Goal: Task Accomplishment & Management: Manage account settings

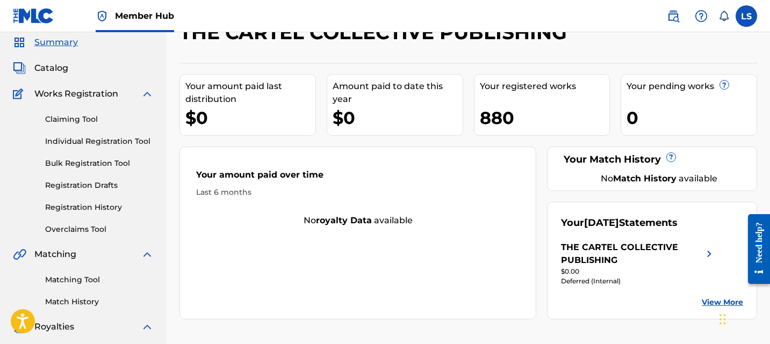
click at [596, 263] on div "THE CARTEL COLLECTIVE PUBLISHING" at bounding box center [632, 254] width 142 height 26
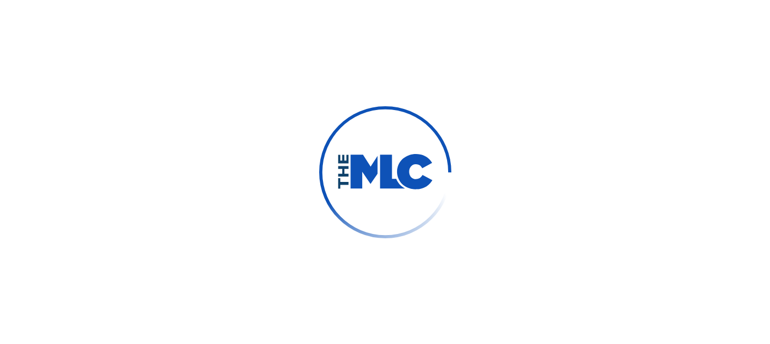
click at [739, 316] on div at bounding box center [385, 172] width 770 height 344
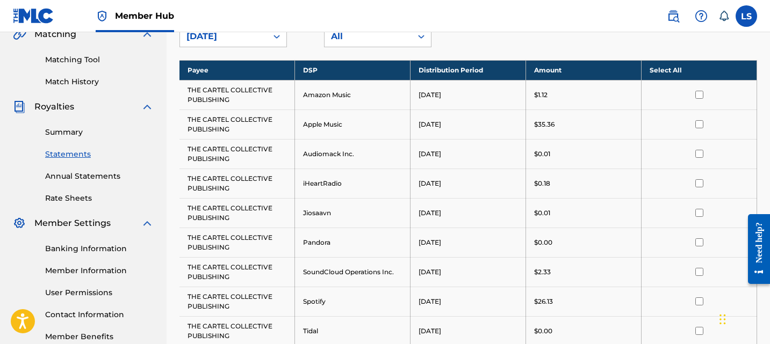
scroll to position [293, 0]
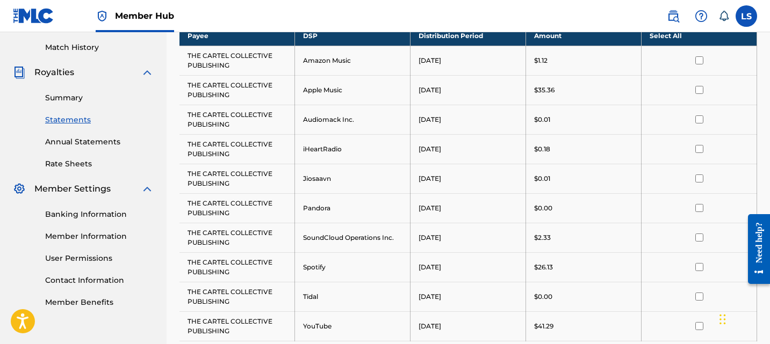
click at [56, 104] on div "Summary Statements Annual Statements Rate Sheets" at bounding box center [83, 124] width 141 height 91
click at [52, 98] on link "Summary" at bounding box center [99, 97] width 109 height 11
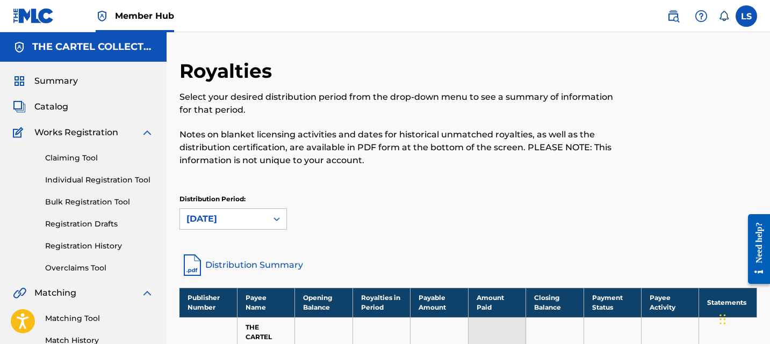
scroll to position [155, 0]
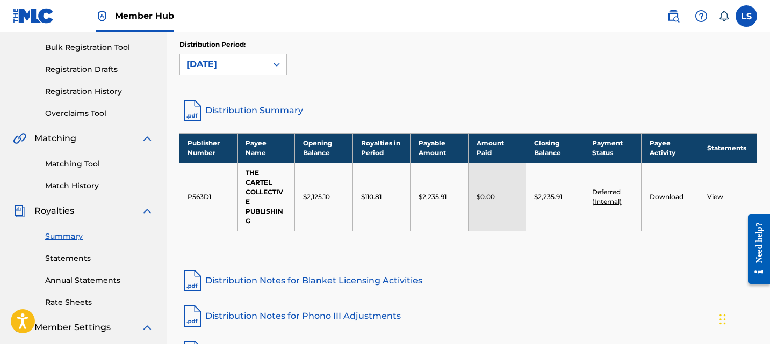
click at [440, 225] on td "$2,235.91" at bounding box center [438, 197] width 57 height 68
click at [604, 200] on link "Deferred (Internal)" at bounding box center [607, 197] width 30 height 18
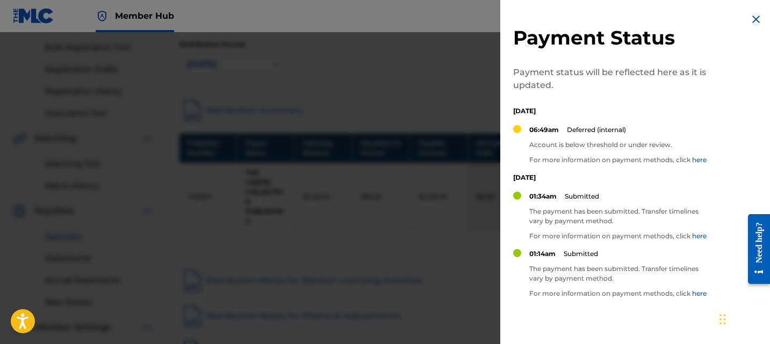
click at [388, 194] on div at bounding box center [385, 204] width 770 height 344
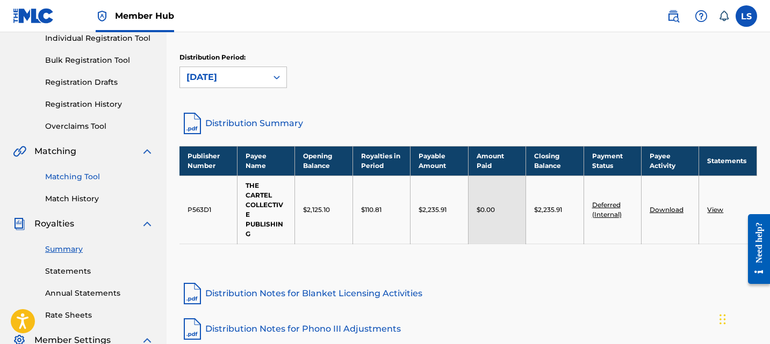
scroll to position [114, 0]
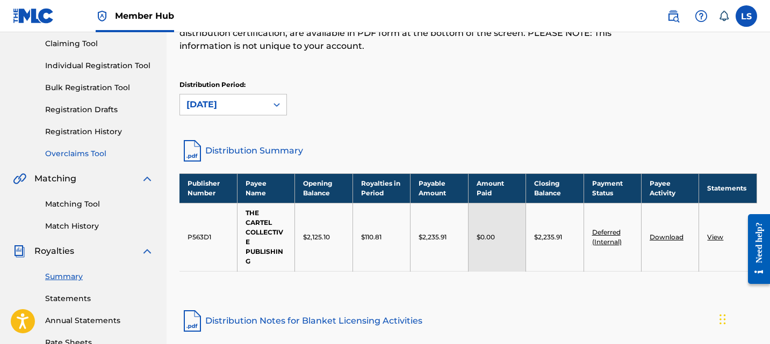
click at [67, 151] on link "Overclaims Tool" at bounding box center [99, 153] width 109 height 11
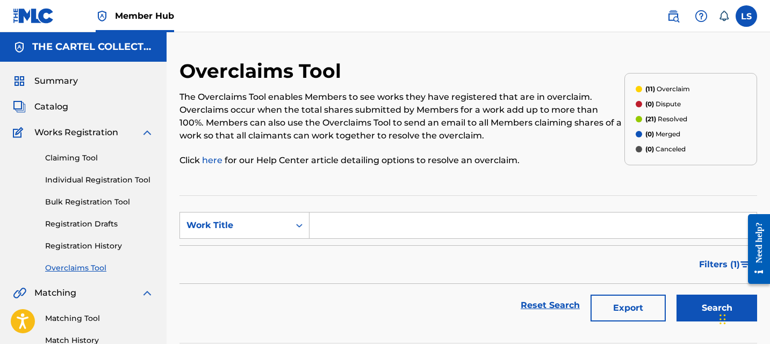
click at [381, 147] on div "The Overclaims Tool enables Members to see works they have registered that are …" at bounding box center [401, 129] width 445 height 76
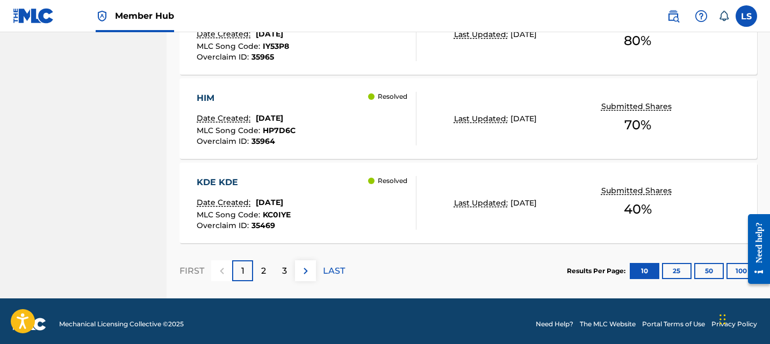
scroll to position [1015, 0]
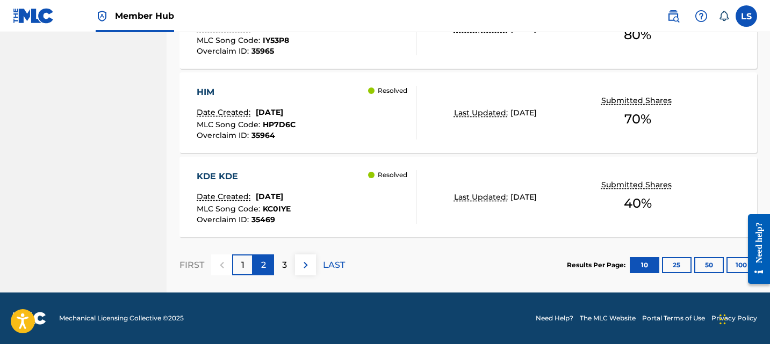
click at [264, 255] on div "2" at bounding box center [263, 265] width 21 height 21
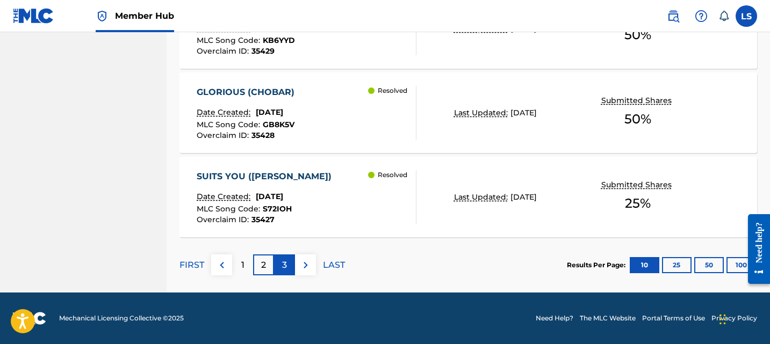
click at [282, 263] on p "3" at bounding box center [284, 265] width 5 height 13
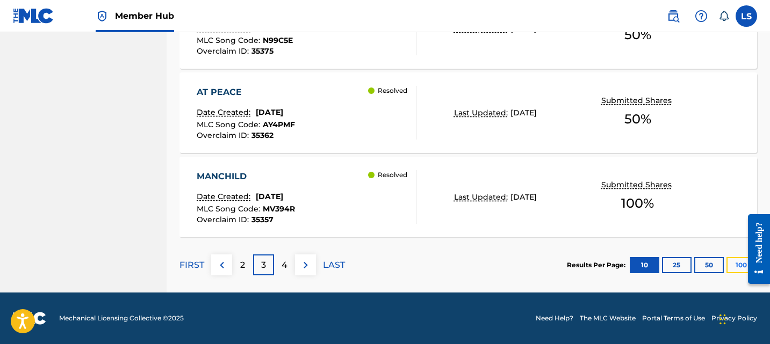
click at [732, 261] on button "100" at bounding box center [741, 265] width 30 height 16
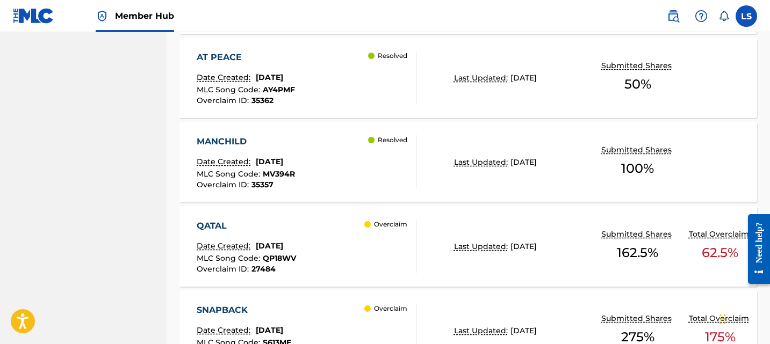
scroll to position [2727, 0]
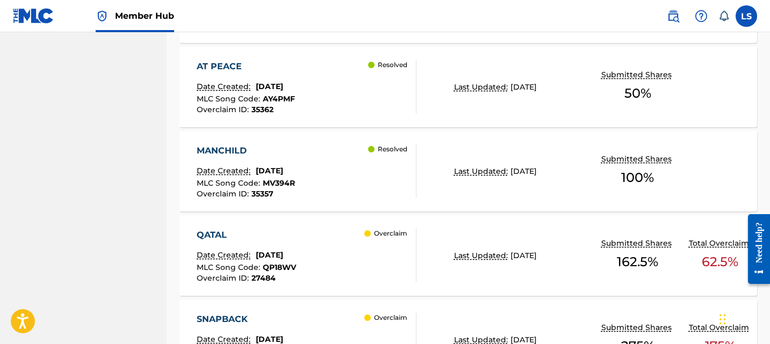
click at [399, 239] on div "Overclaim" at bounding box center [390, 256] width 52 height 54
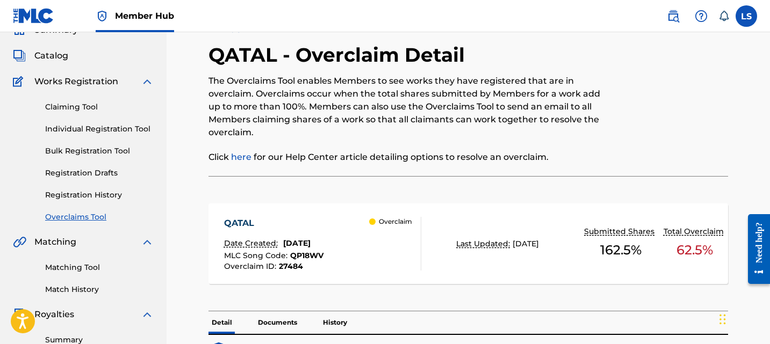
scroll to position [136, 0]
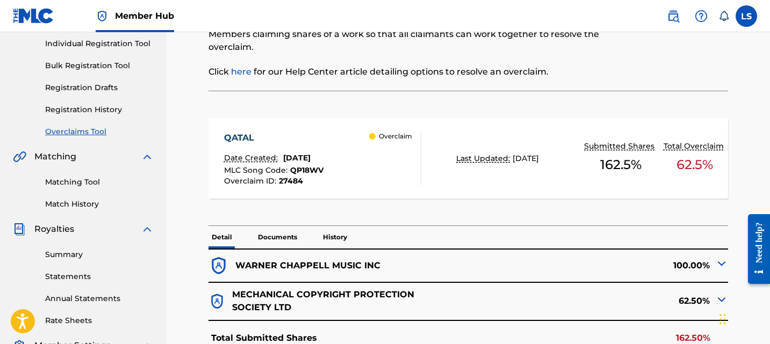
click at [68, 133] on link "Overclaims Tool" at bounding box center [99, 131] width 109 height 11
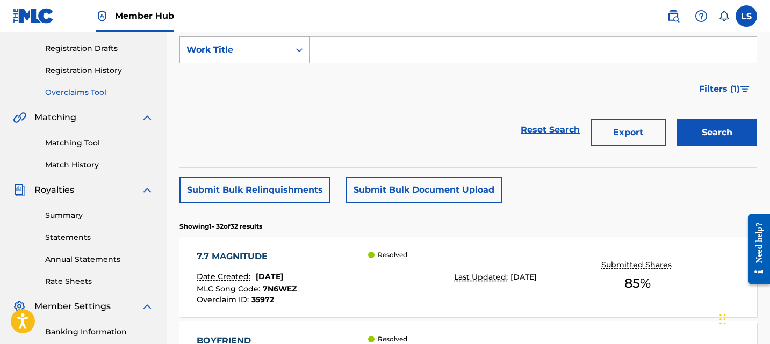
scroll to position [189, 0]
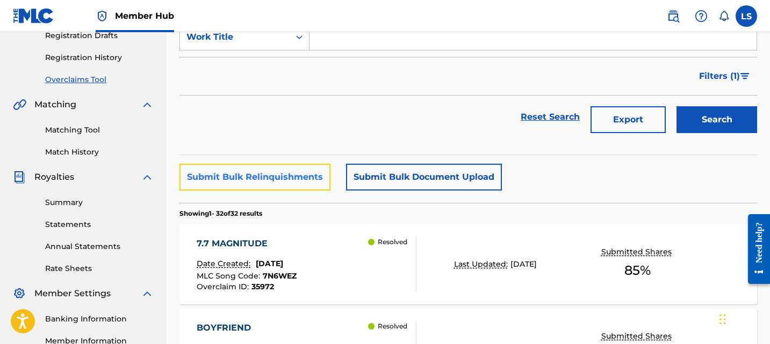
click at [290, 173] on button "Submit Bulk Relinquishments" at bounding box center [254, 177] width 151 height 27
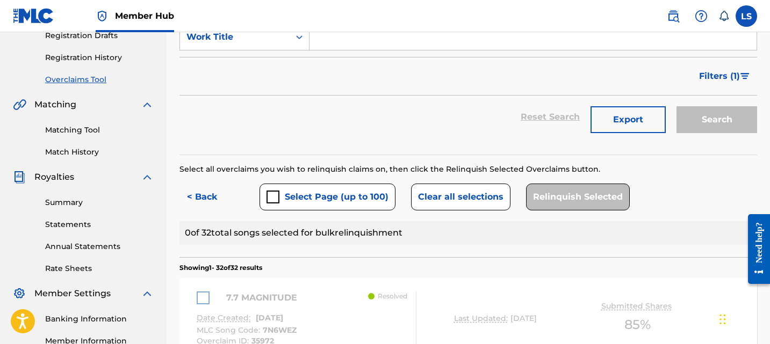
scroll to position [350, 0]
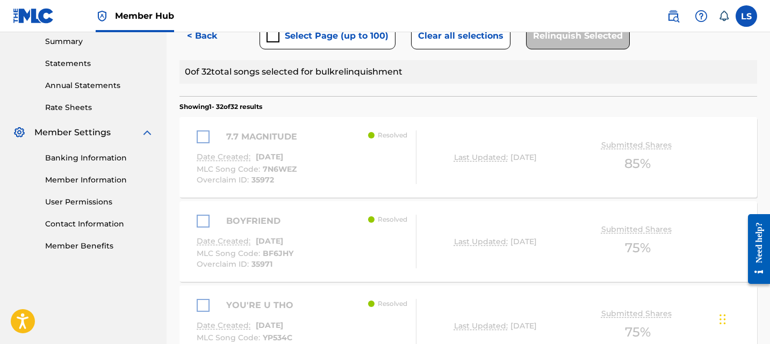
click at [208, 140] on div "7.7 MAGNITUDE" at bounding box center [250, 137] width 106 height 13
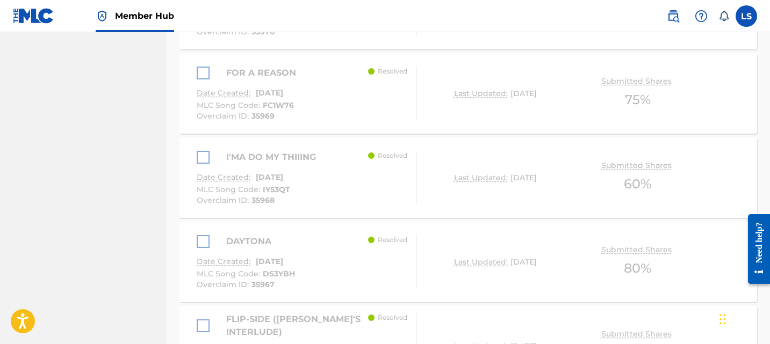
scroll to position [271, 0]
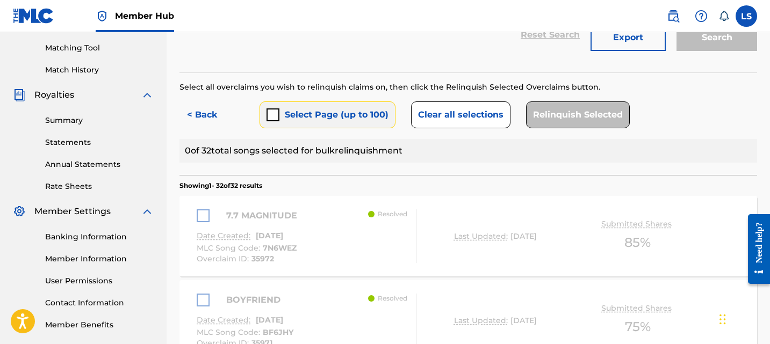
click at [359, 124] on button "Select Page (up to 100)" at bounding box center [327, 115] width 136 height 27
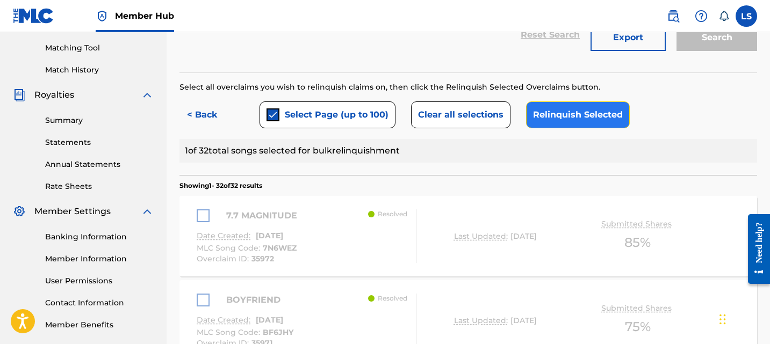
click at [546, 124] on button "Relinquish Selected" at bounding box center [578, 115] width 104 height 27
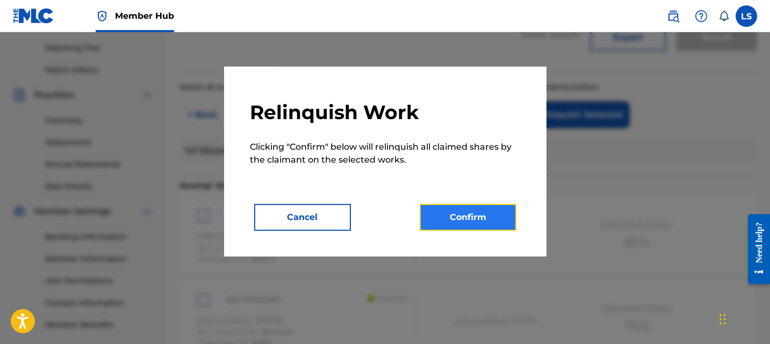
click at [479, 219] on button "Confirm" at bounding box center [468, 217] width 97 height 27
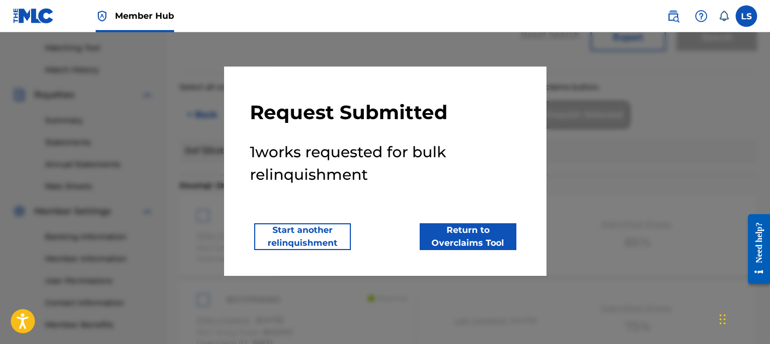
click at [578, 173] on div at bounding box center [385, 204] width 770 height 344
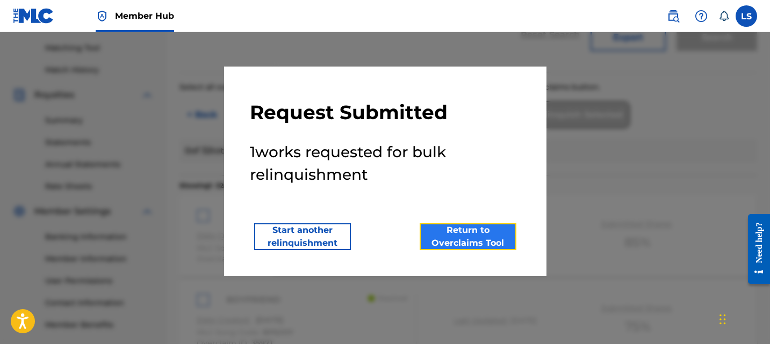
click at [441, 231] on button "Return to Overclaims Tool" at bounding box center [468, 236] width 97 height 27
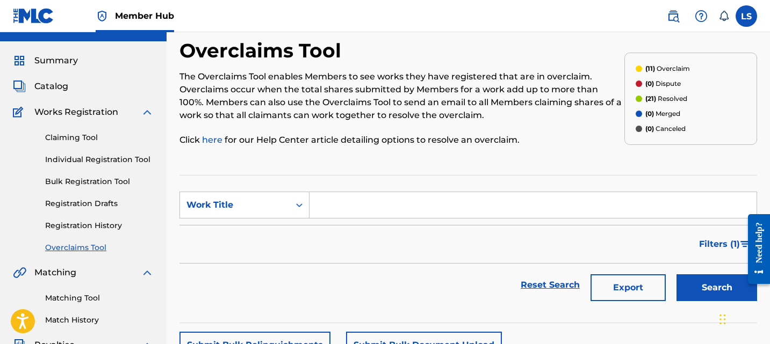
scroll to position [0, 0]
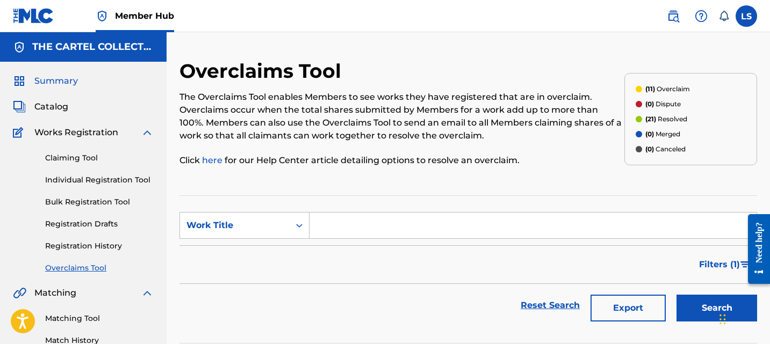
click at [41, 87] on span "Summary" at bounding box center [56, 81] width 44 height 13
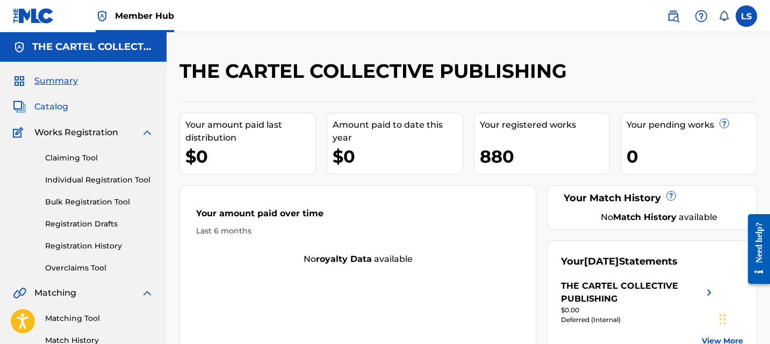
click at [46, 112] on span "Catalog" at bounding box center [51, 106] width 34 height 13
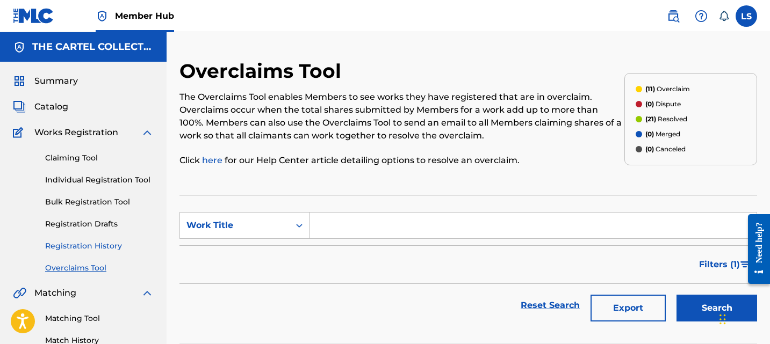
click at [95, 243] on link "Registration History" at bounding box center [99, 246] width 109 height 11
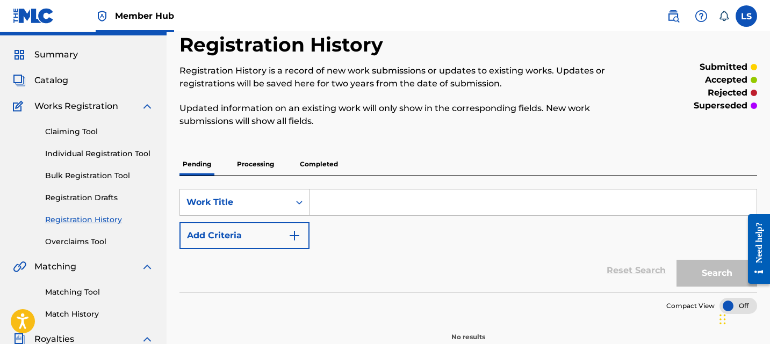
scroll to position [31, 0]
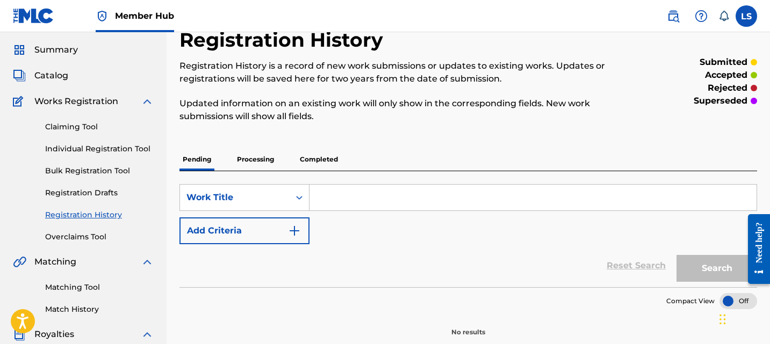
click at [317, 151] on p "Completed" at bounding box center [319, 159] width 45 height 23
